Goal: Contribute content: Add original content to the website for others to see

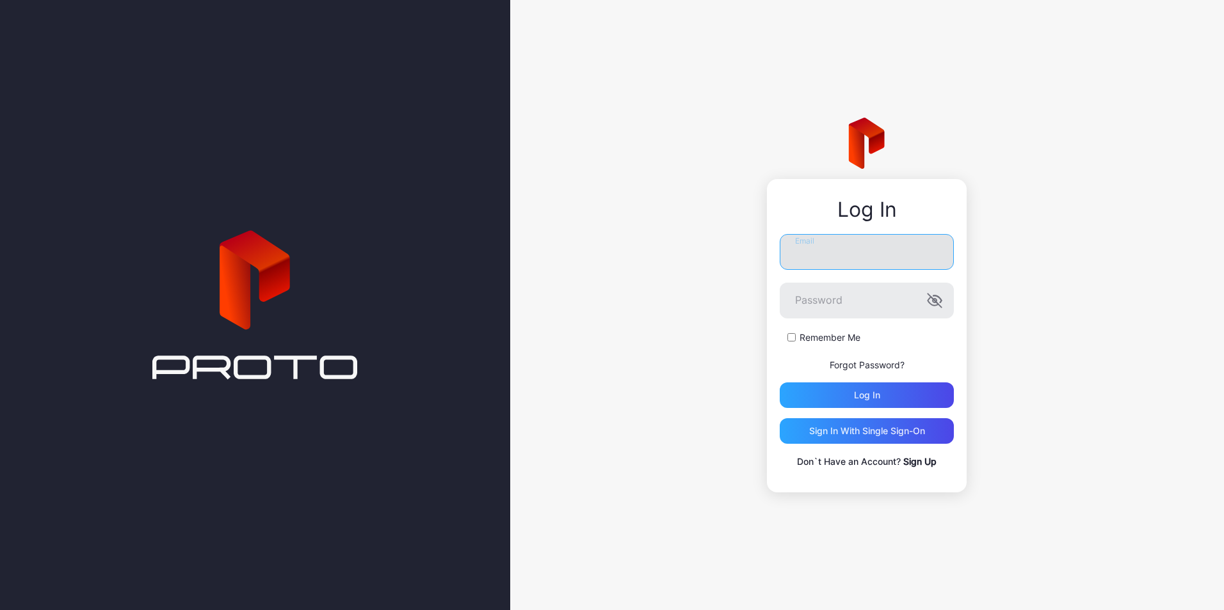
click at [861, 241] on input "Email" at bounding box center [866, 252] width 174 height 36
type input "**********"
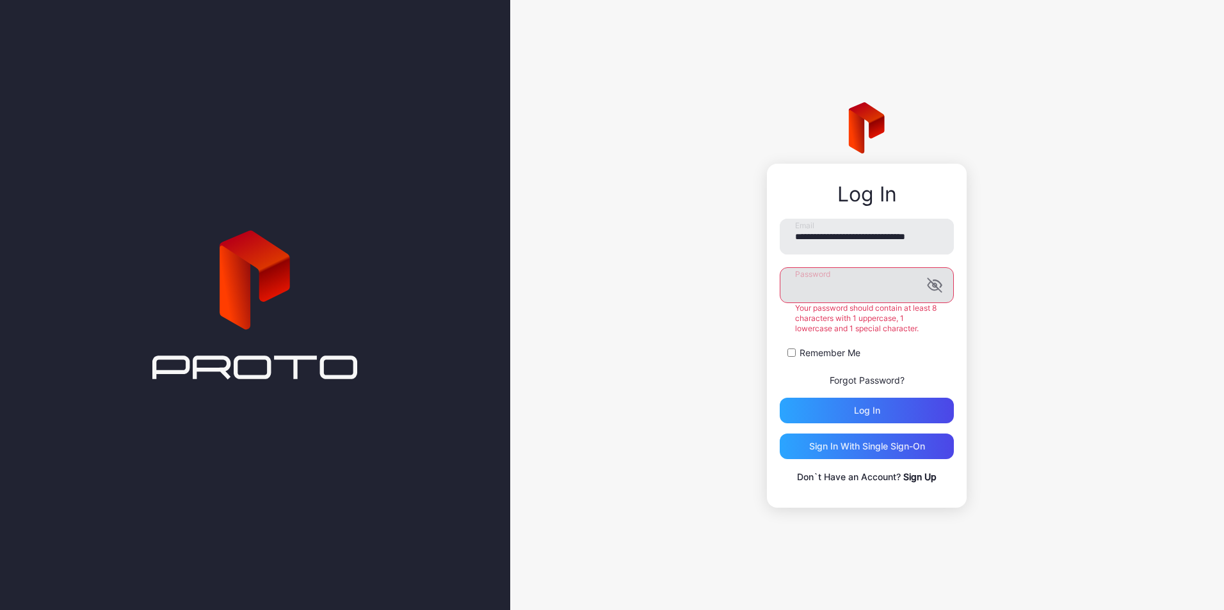
click at [936, 299] on label "Password" at bounding box center [866, 285] width 174 height 36
click at [930, 279] on icon "button" at bounding box center [934, 285] width 15 height 15
click at [779, 398] on button "Log in" at bounding box center [866, 411] width 174 height 26
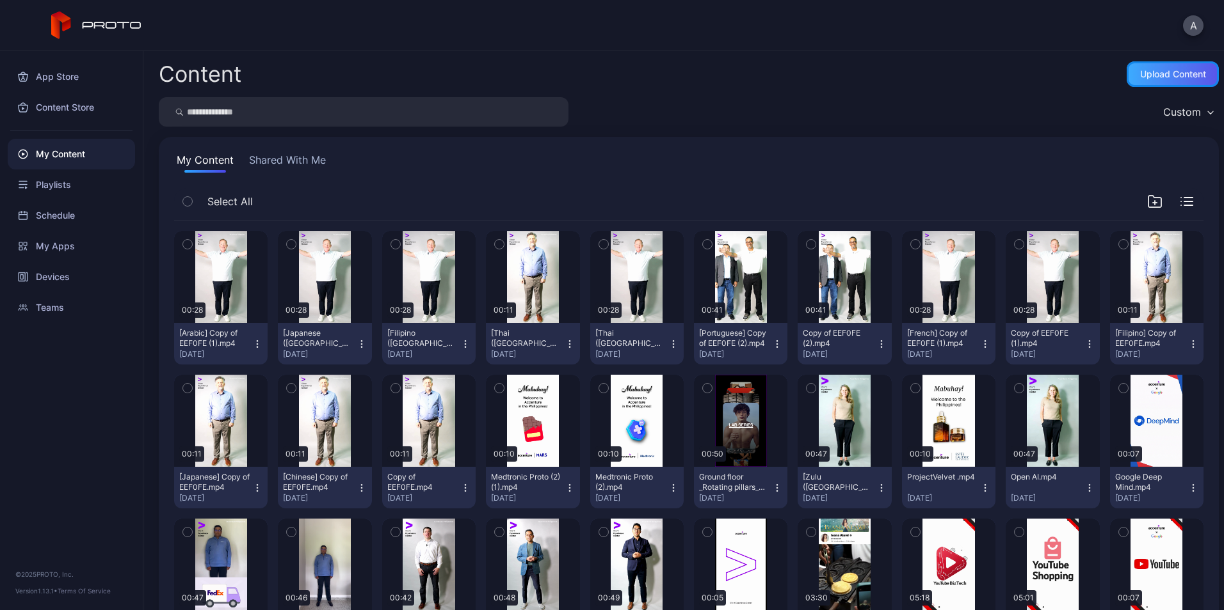
click at [1144, 77] on div "Upload Content" at bounding box center [1173, 74] width 66 height 10
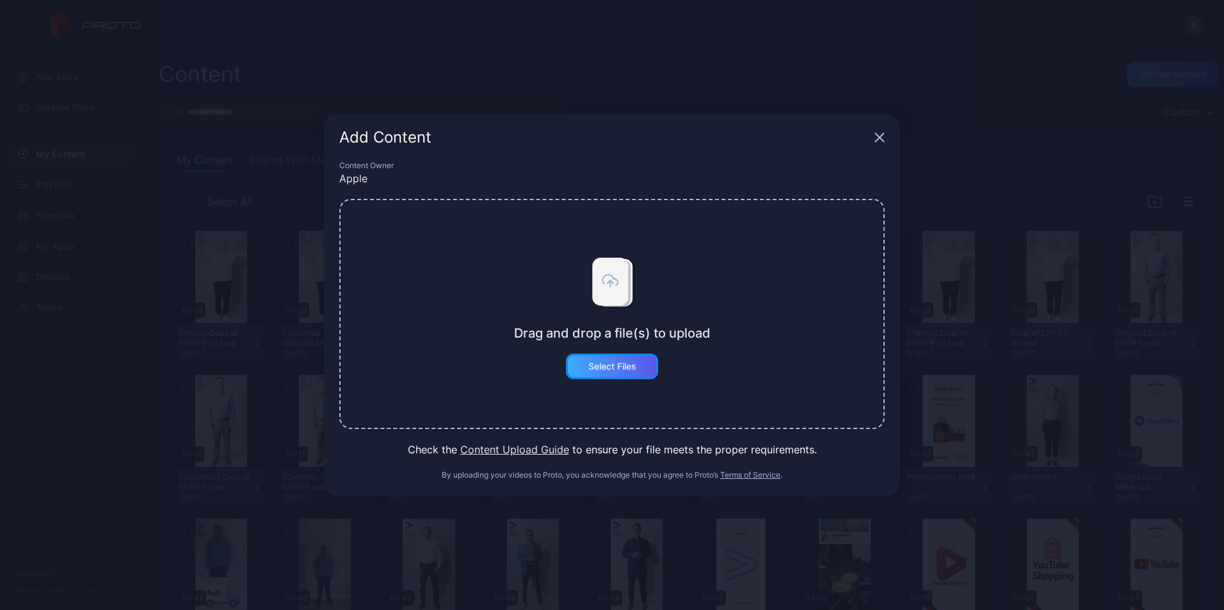
click at [615, 368] on div "Select Files" at bounding box center [612, 367] width 48 height 10
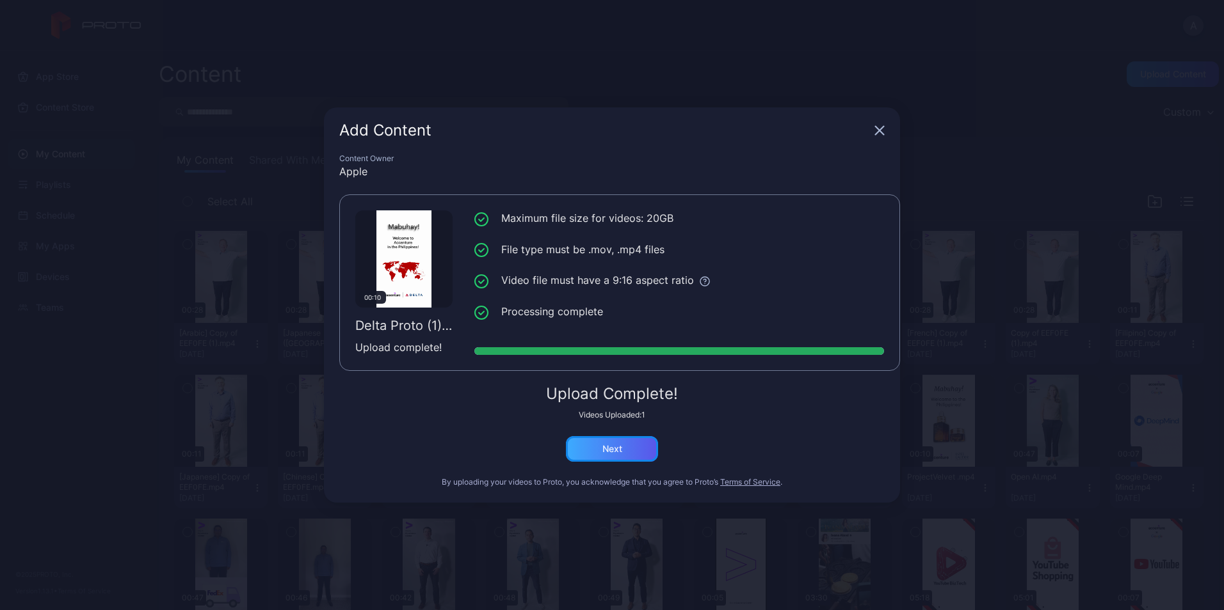
click at [603, 452] on div "Next" at bounding box center [612, 449] width 20 height 10
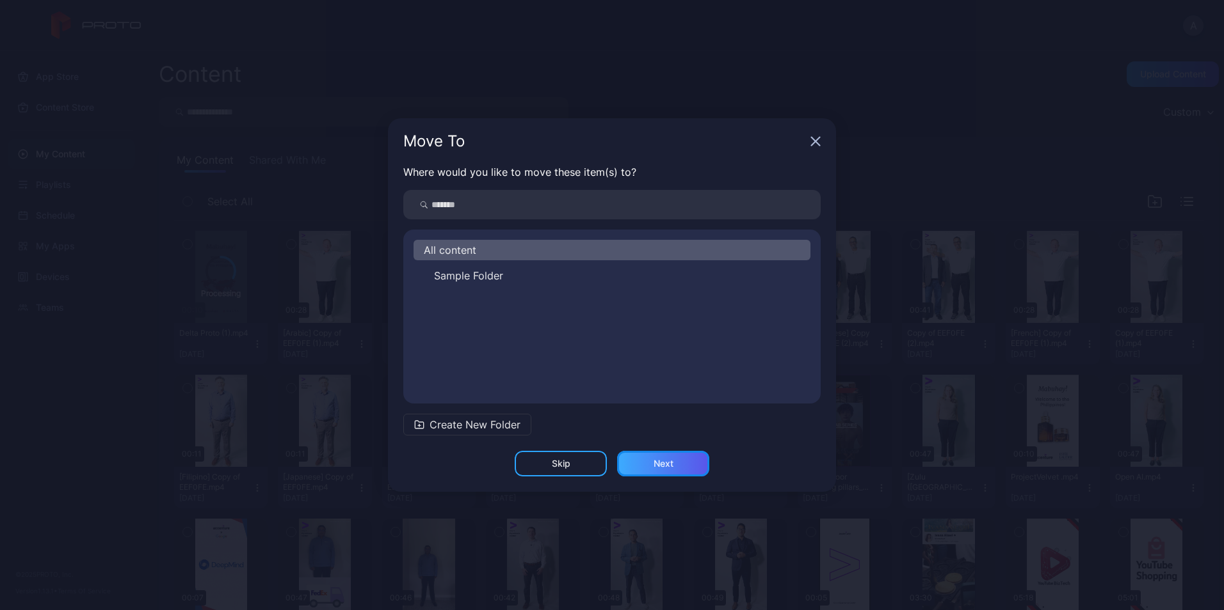
click at [664, 474] on div "Next" at bounding box center [663, 464] width 92 height 26
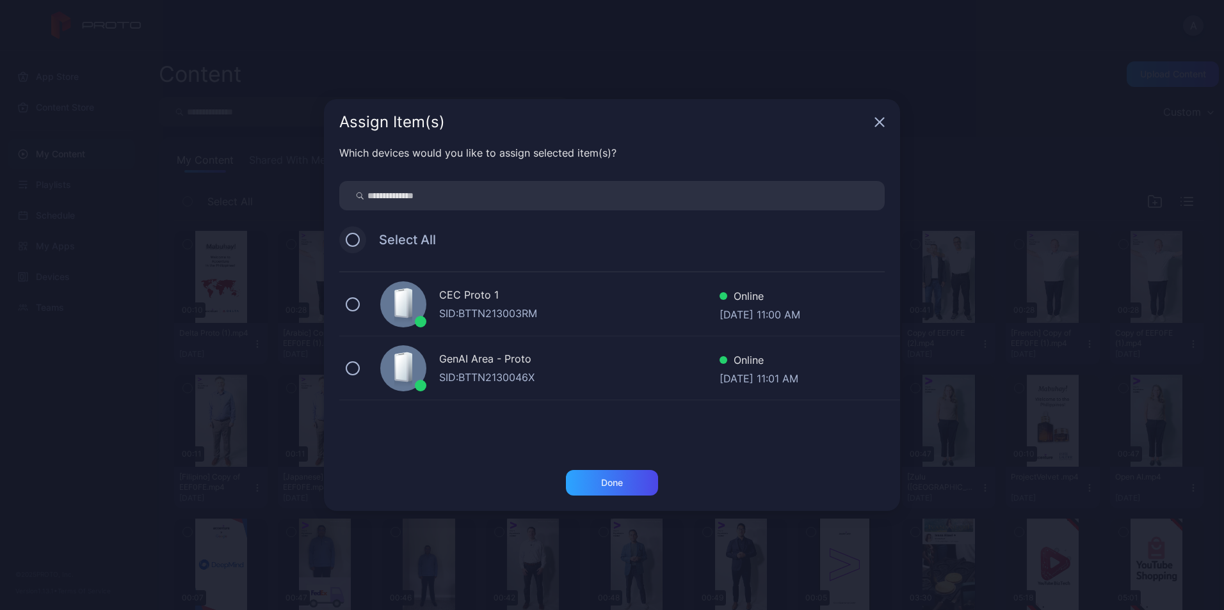
click at [352, 244] on button at bounding box center [353, 240] width 14 height 14
click at [618, 485] on div "Done" at bounding box center [612, 483] width 22 height 10
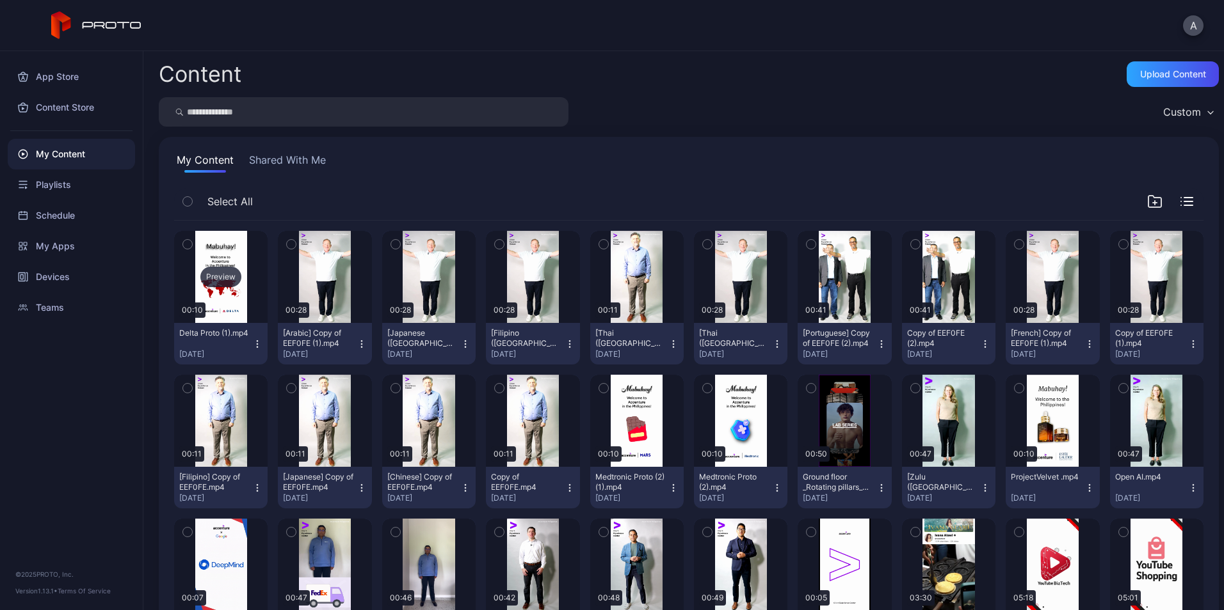
click at [219, 282] on div "Preview" at bounding box center [220, 277] width 41 height 20
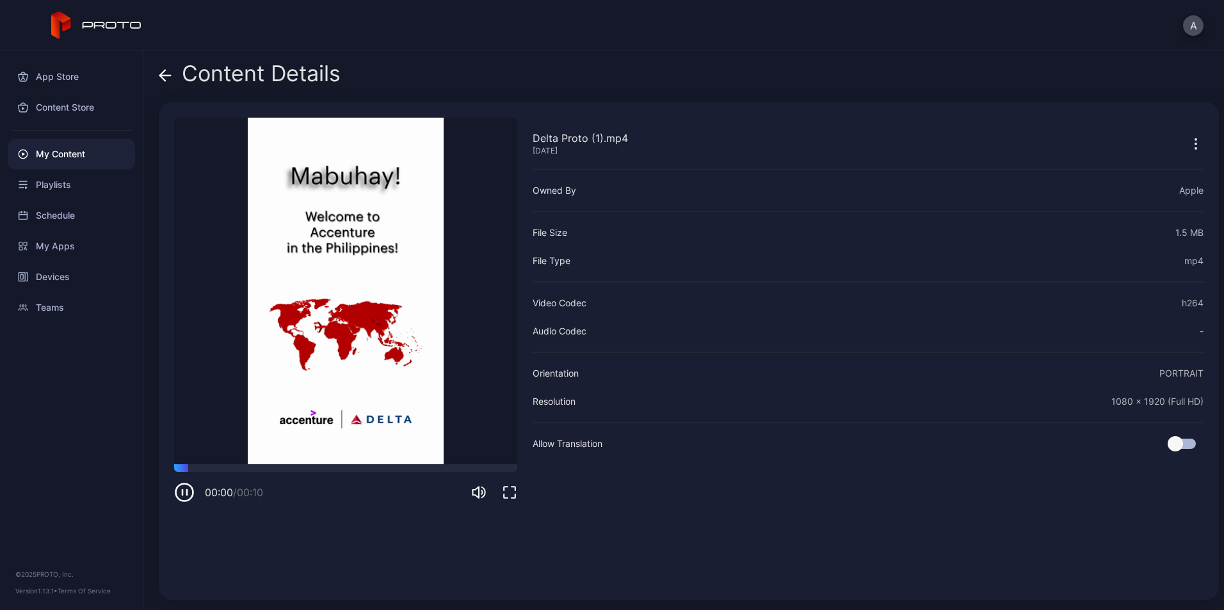
click at [168, 72] on icon at bounding box center [165, 75] width 13 height 13
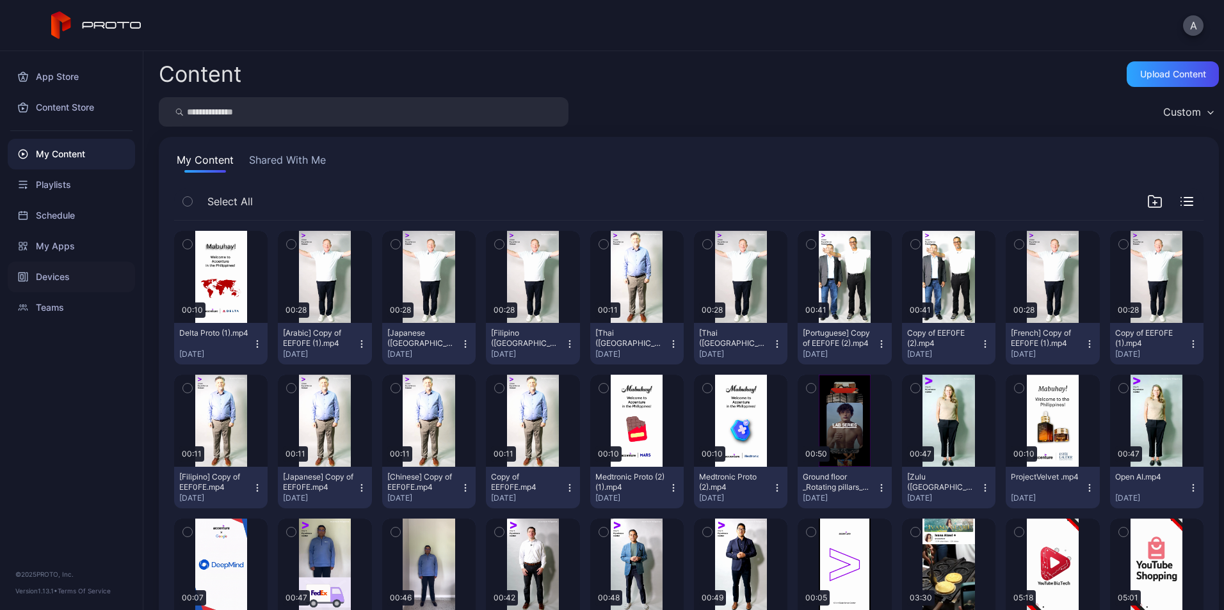
click at [76, 290] on div "Devices" at bounding box center [71, 277] width 127 height 31
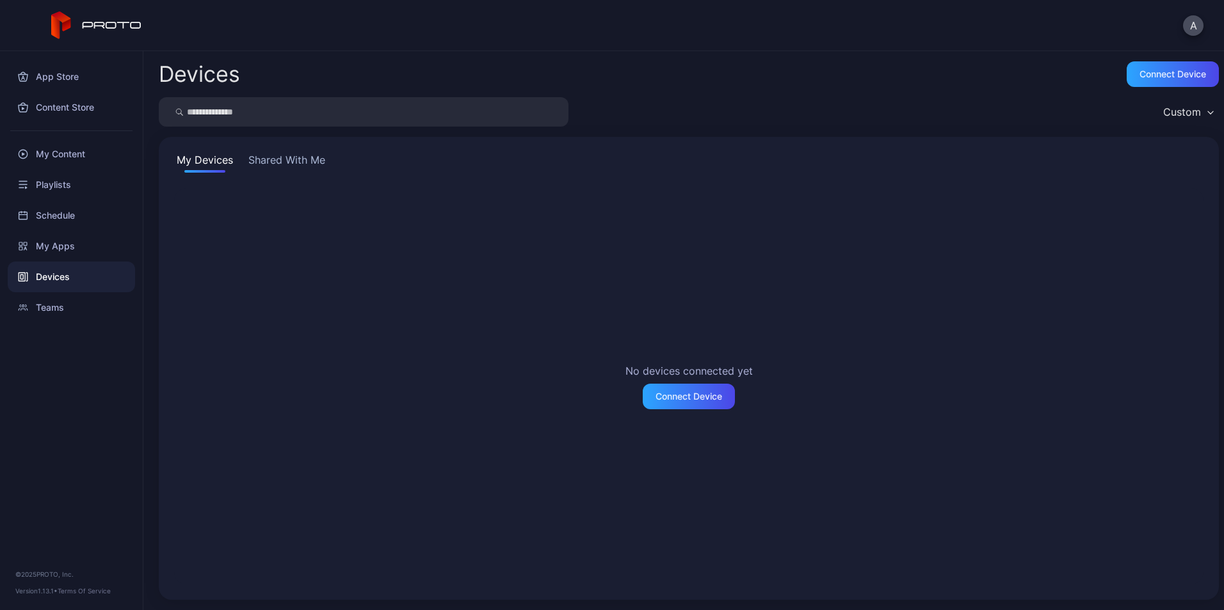
click at [74, 285] on div "Devices" at bounding box center [71, 277] width 127 height 31
click at [295, 151] on div "My Devices Shared With Me No devices connected yet Connect Device" at bounding box center [689, 368] width 1060 height 463
click at [295, 159] on button "Shared With Me" at bounding box center [287, 162] width 82 height 20
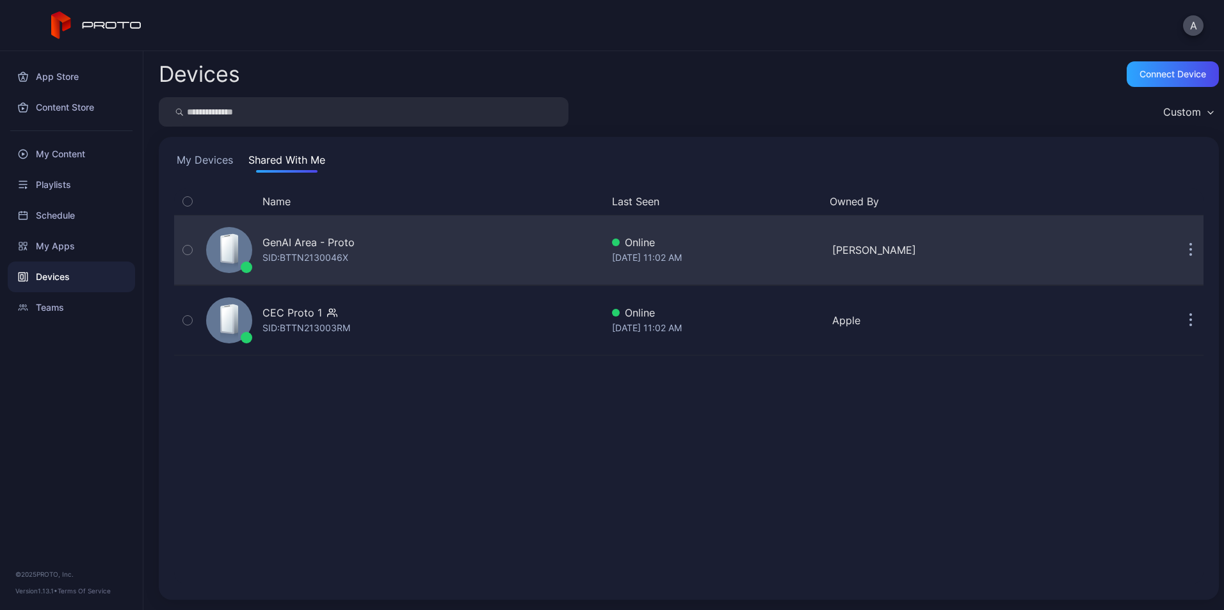
click at [377, 265] on div "GenAI Area - Proto SID: BTTN2130046X" at bounding box center [401, 250] width 401 height 64
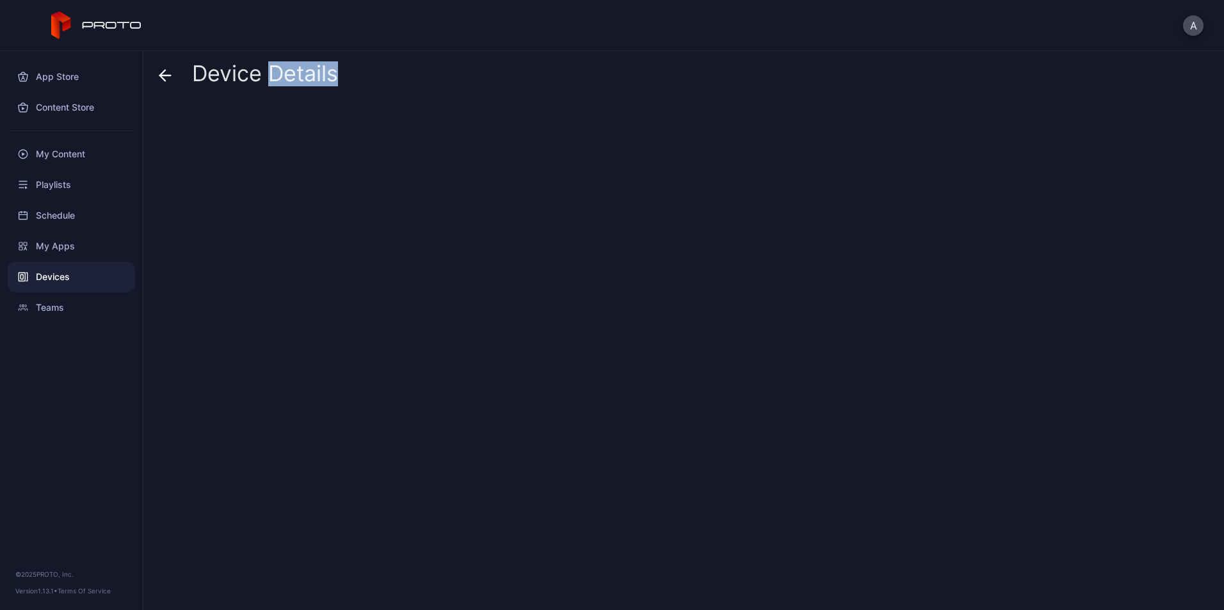
click at [378, 265] on div at bounding box center [689, 351] width 1060 height 498
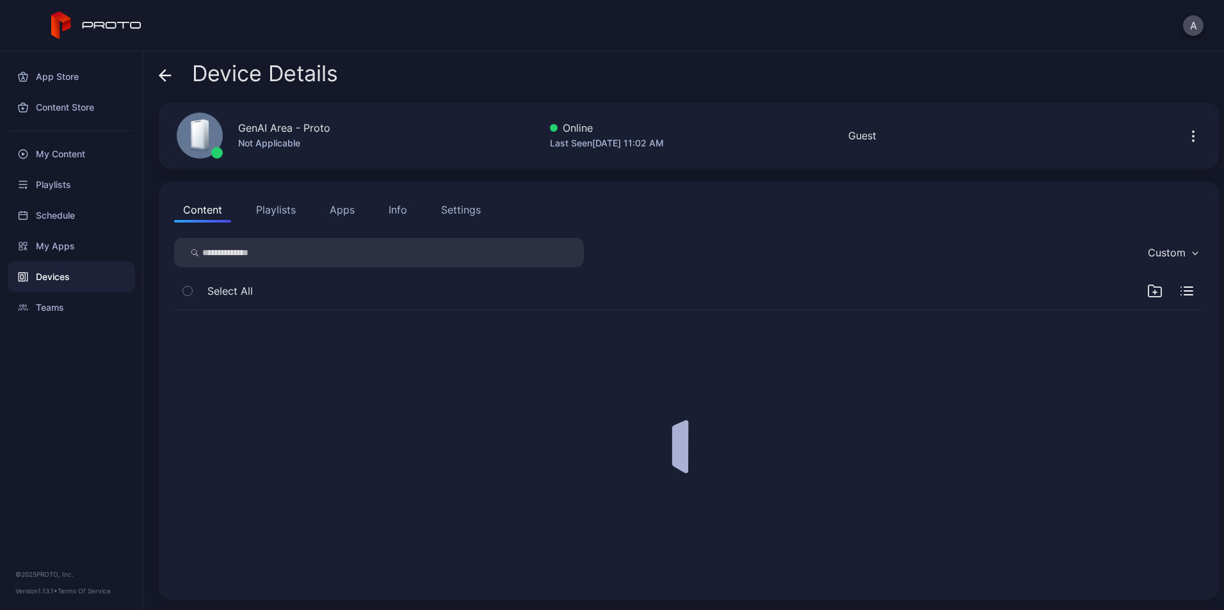
click at [285, 259] on input "search" at bounding box center [379, 252] width 410 height 29
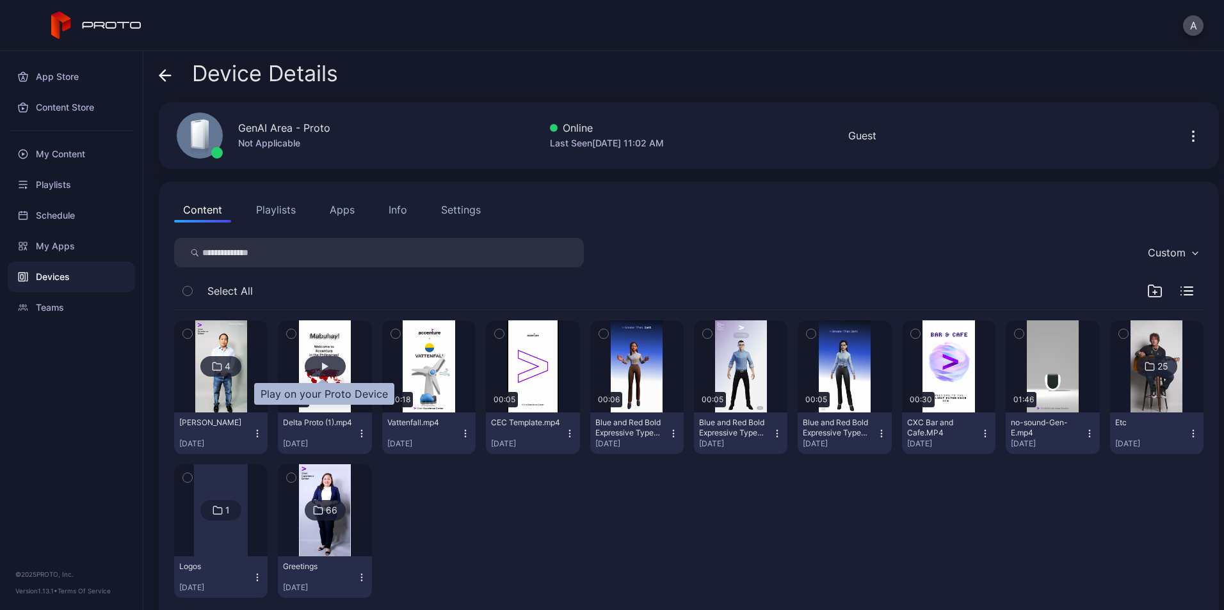
click at [315, 372] on div "button" at bounding box center [325, 366] width 41 height 20
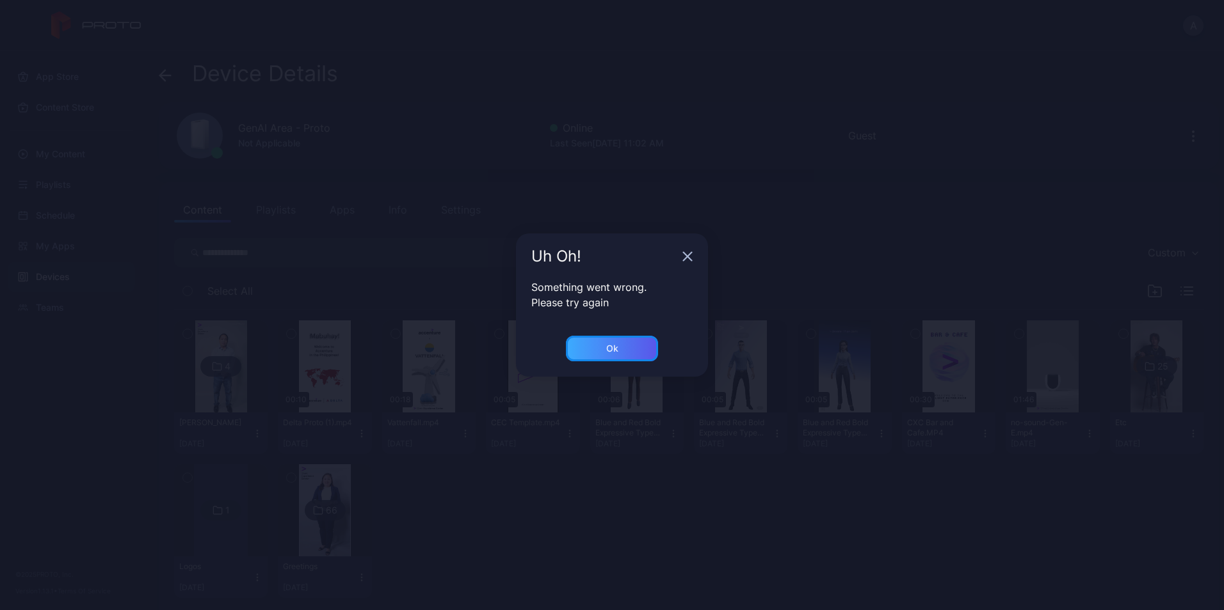
click at [618, 344] on div "Ok" at bounding box center [612, 349] width 12 height 10
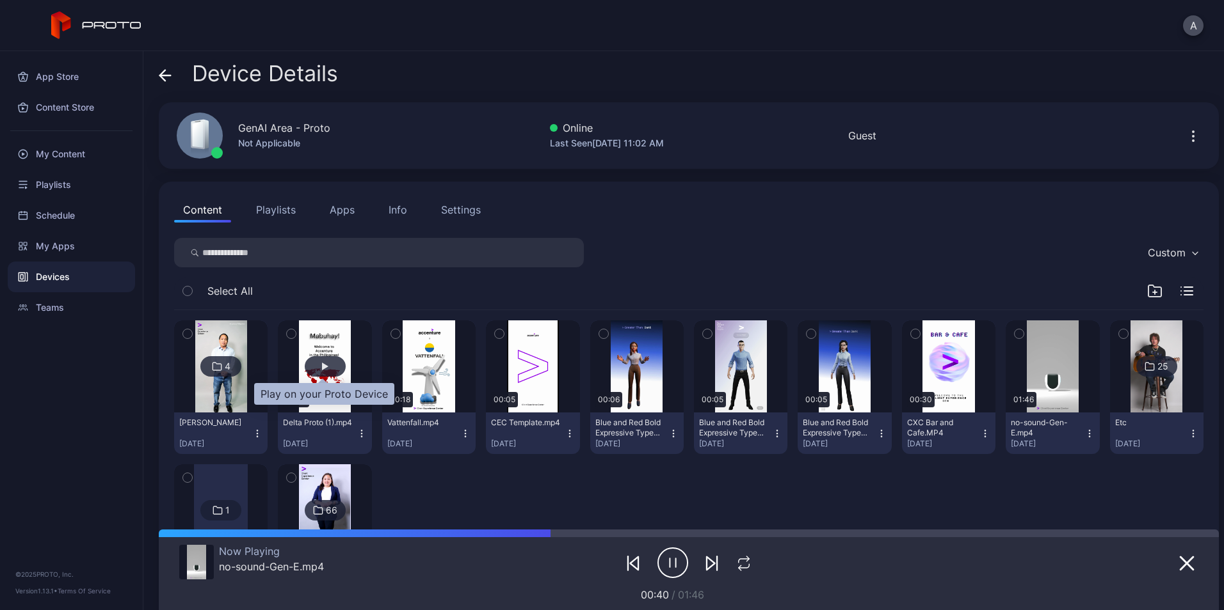
click at [318, 358] on div "button" at bounding box center [325, 366] width 41 height 20
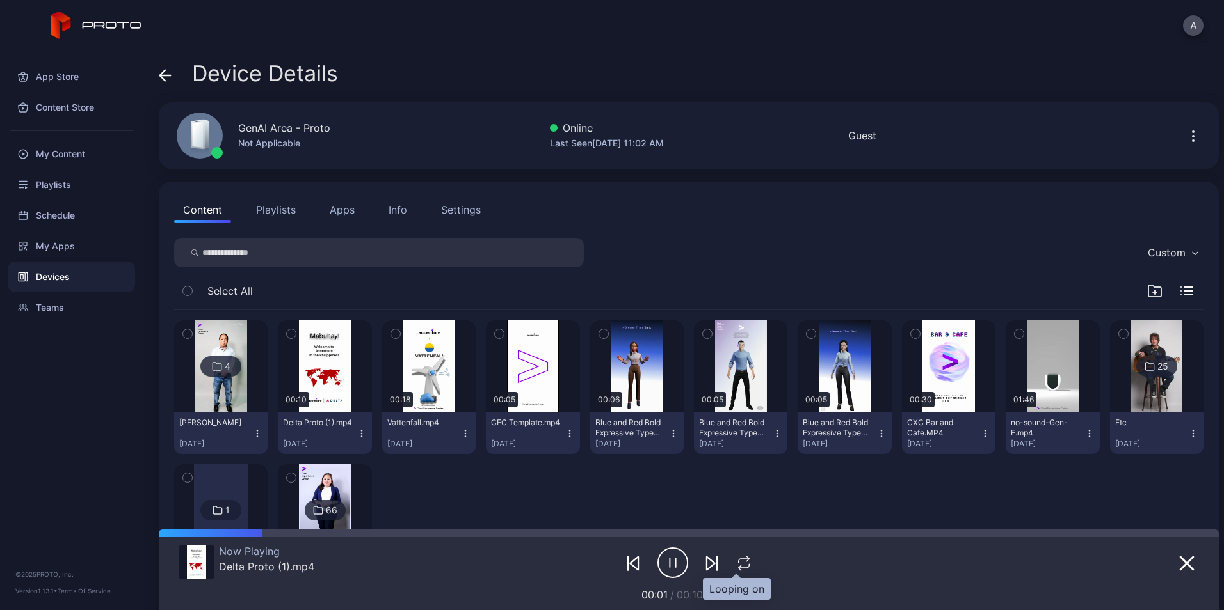
click at [739, 557] on icon "button" at bounding box center [743, 563] width 17 height 15
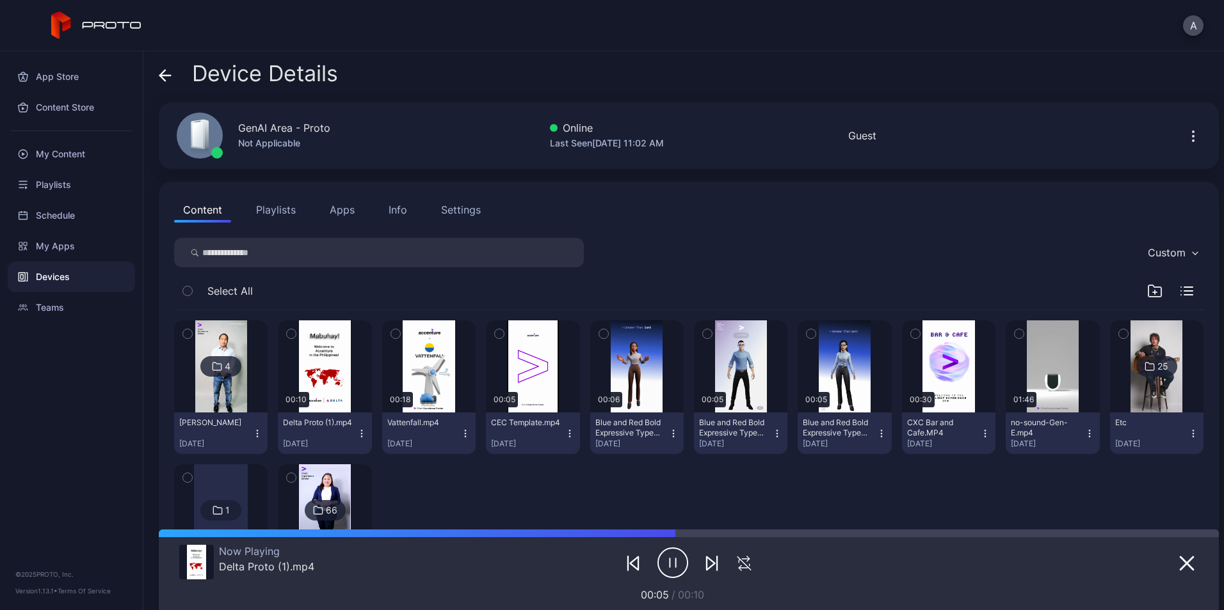
click at [67, 274] on div "Devices" at bounding box center [71, 277] width 127 height 31
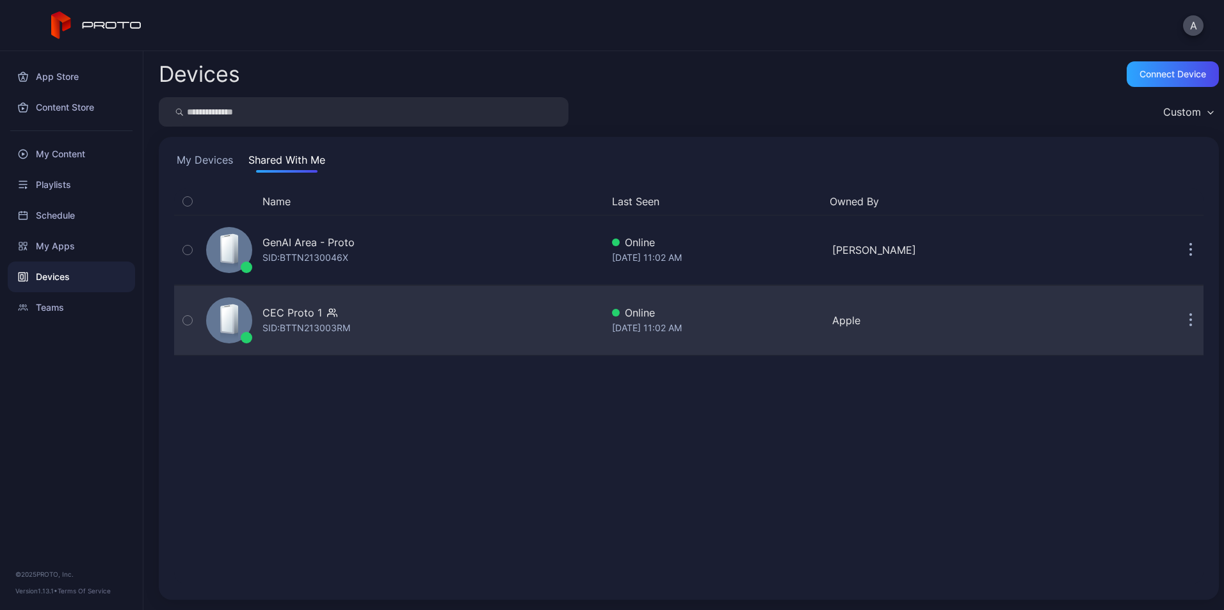
click at [342, 319] on div "CEC Proto 1" at bounding box center [306, 312] width 88 height 15
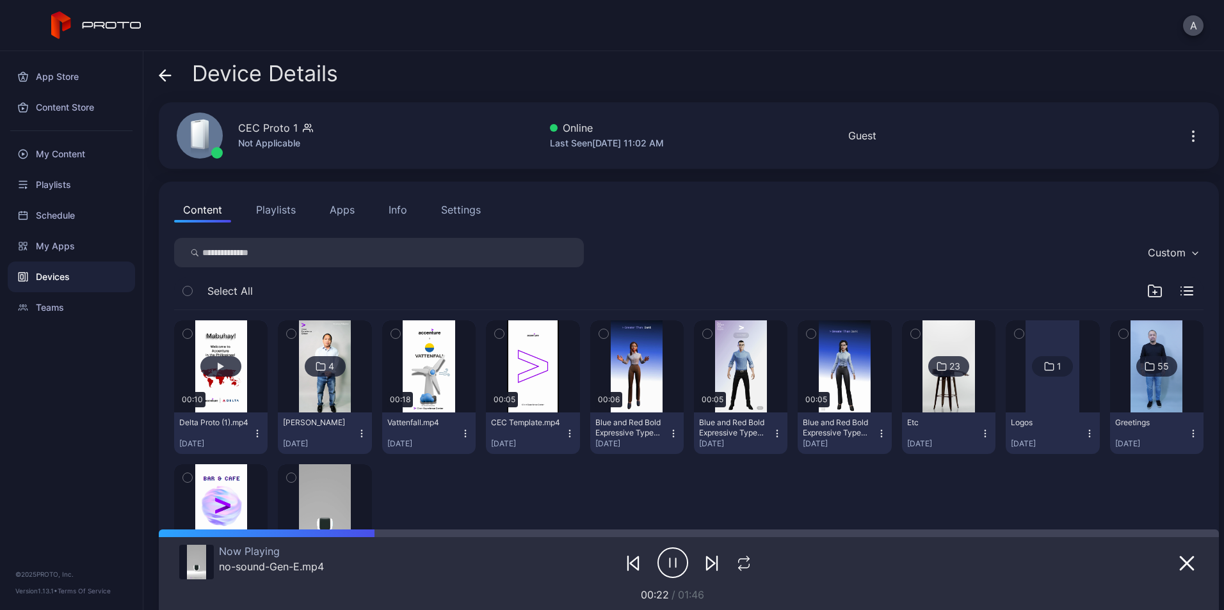
click at [225, 384] on button "button" at bounding box center [220, 367] width 93 height 92
click at [723, 562] on div at bounding box center [688, 563] width 134 height 36
click at [735, 564] on icon "button" at bounding box center [743, 563] width 17 height 15
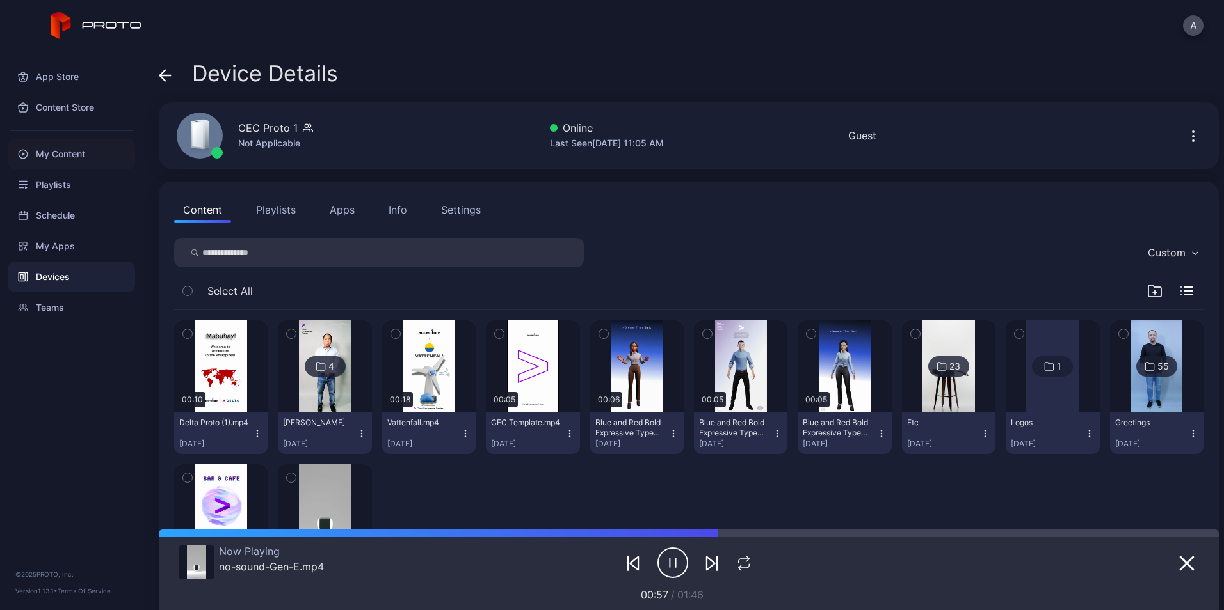
click at [74, 166] on div "My Content" at bounding box center [71, 154] width 127 height 31
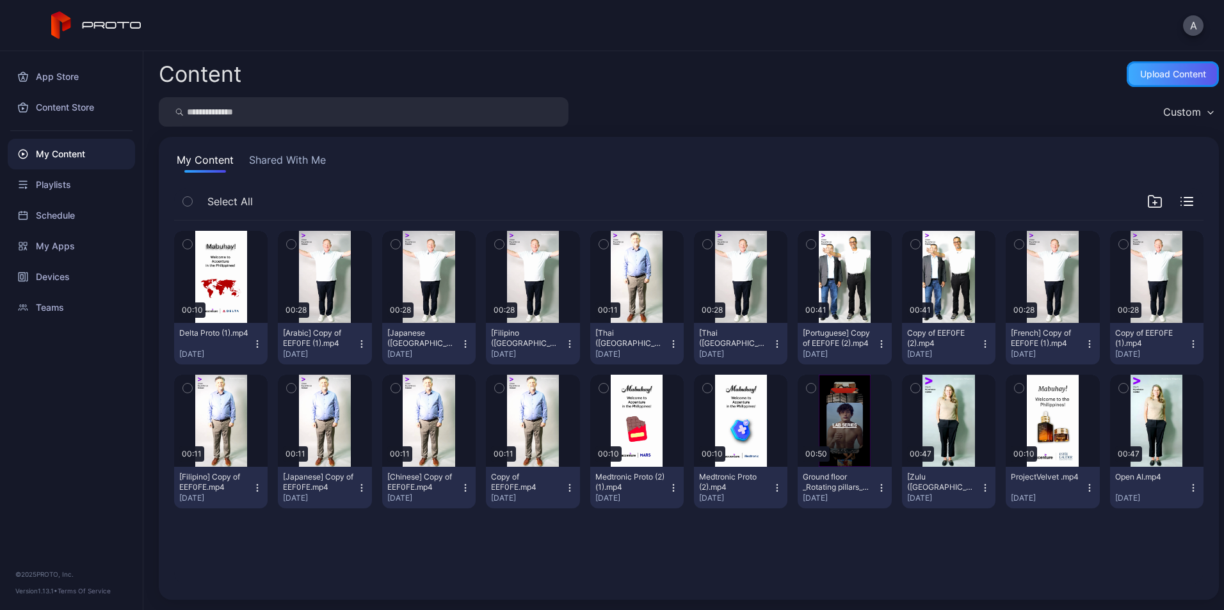
click at [1155, 77] on div "Upload Content" at bounding box center [1173, 74] width 66 height 10
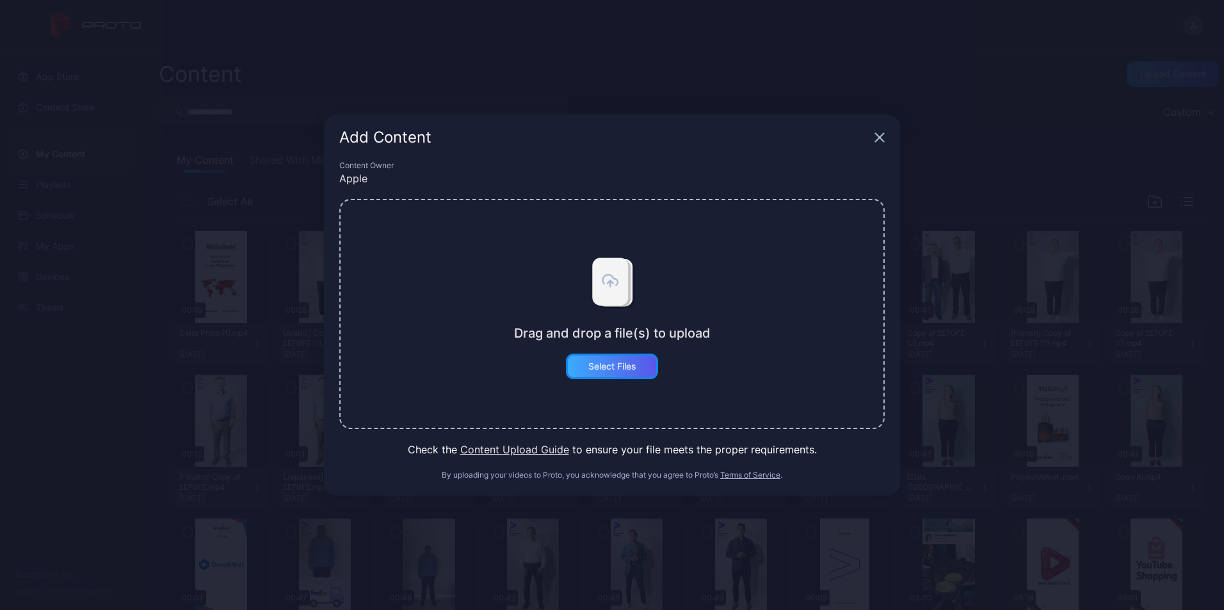
click at [613, 369] on div "Select Files" at bounding box center [612, 367] width 48 height 10
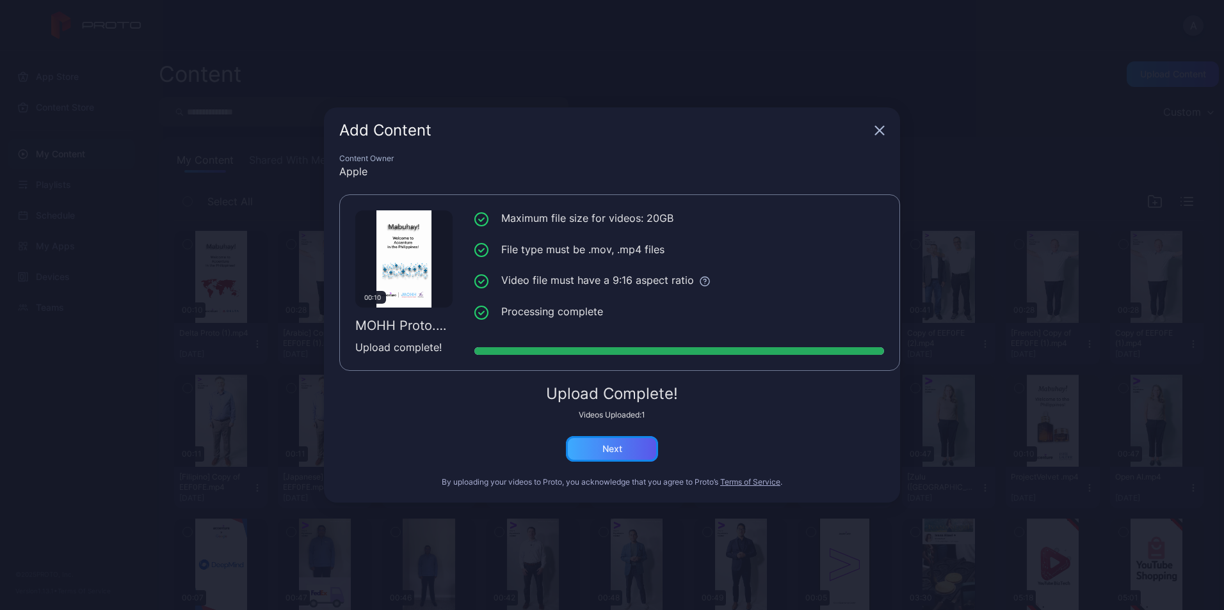
click at [619, 451] on div "Next" at bounding box center [612, 449] width 20 height 10
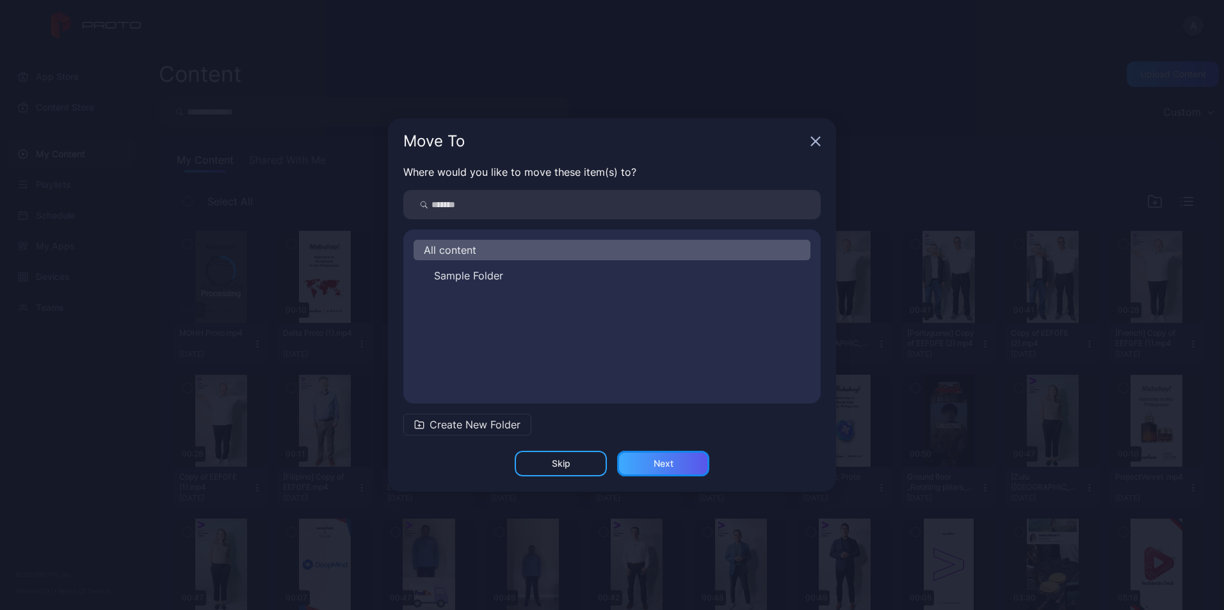
click at [678, 455] on div "Next" at bounding box center [663, 464] width 92 height 26
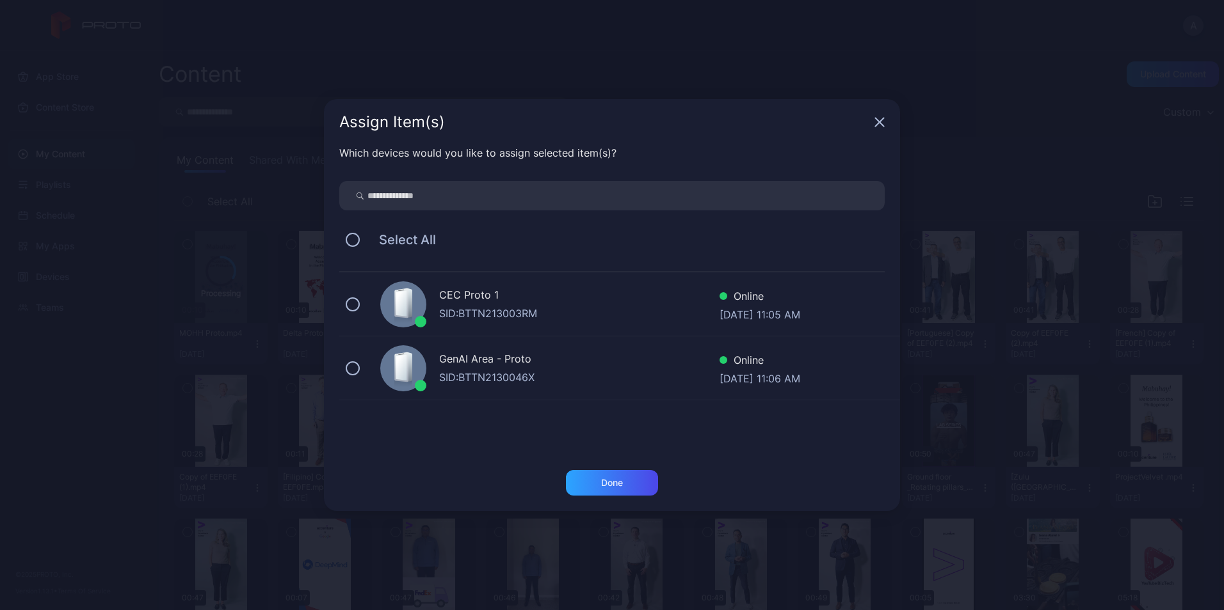
click at [346, 234] on div "Select All" at bounding box center [611, 240] width 545 height 27
click at [347, 237] on button at bounding box center [353, 240] width 14 height 14
click at [596, 477] on div "Done" at bounding box center [612, 483] width 92 height 26
